Goal: Task Accomplishment & Management: Manage account settings

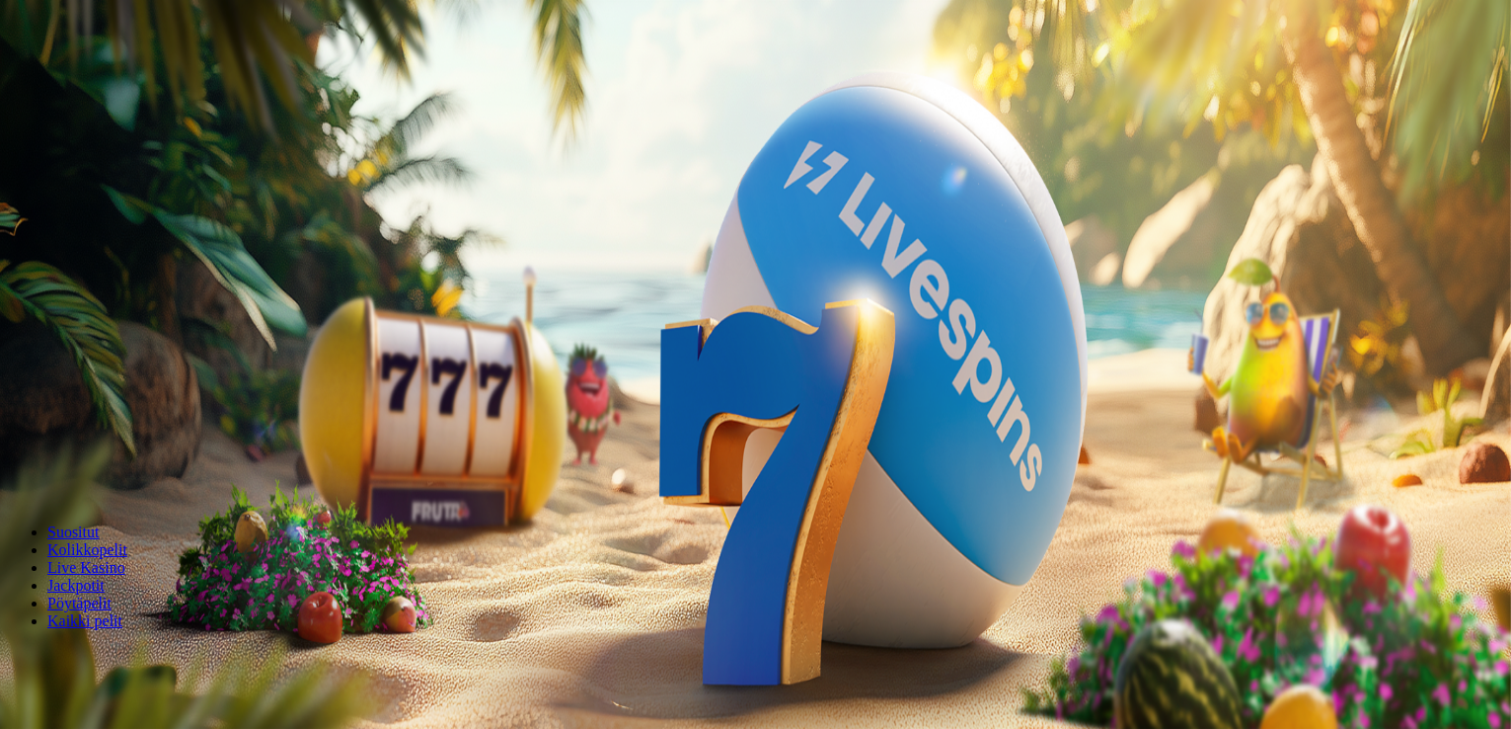
click at [148, 414] on input "***" at bounding box center [78, 424] width 140 height 20
click at [135, 82] on button "Kirjaudu" at bounding box center [137, 71] width 64 height 21
click at [1186, 336] on div at bounding box center [758, 336] width 1501 height 0
